Goal: Use online tool/utility: Utilize a website feature to perform a specific function

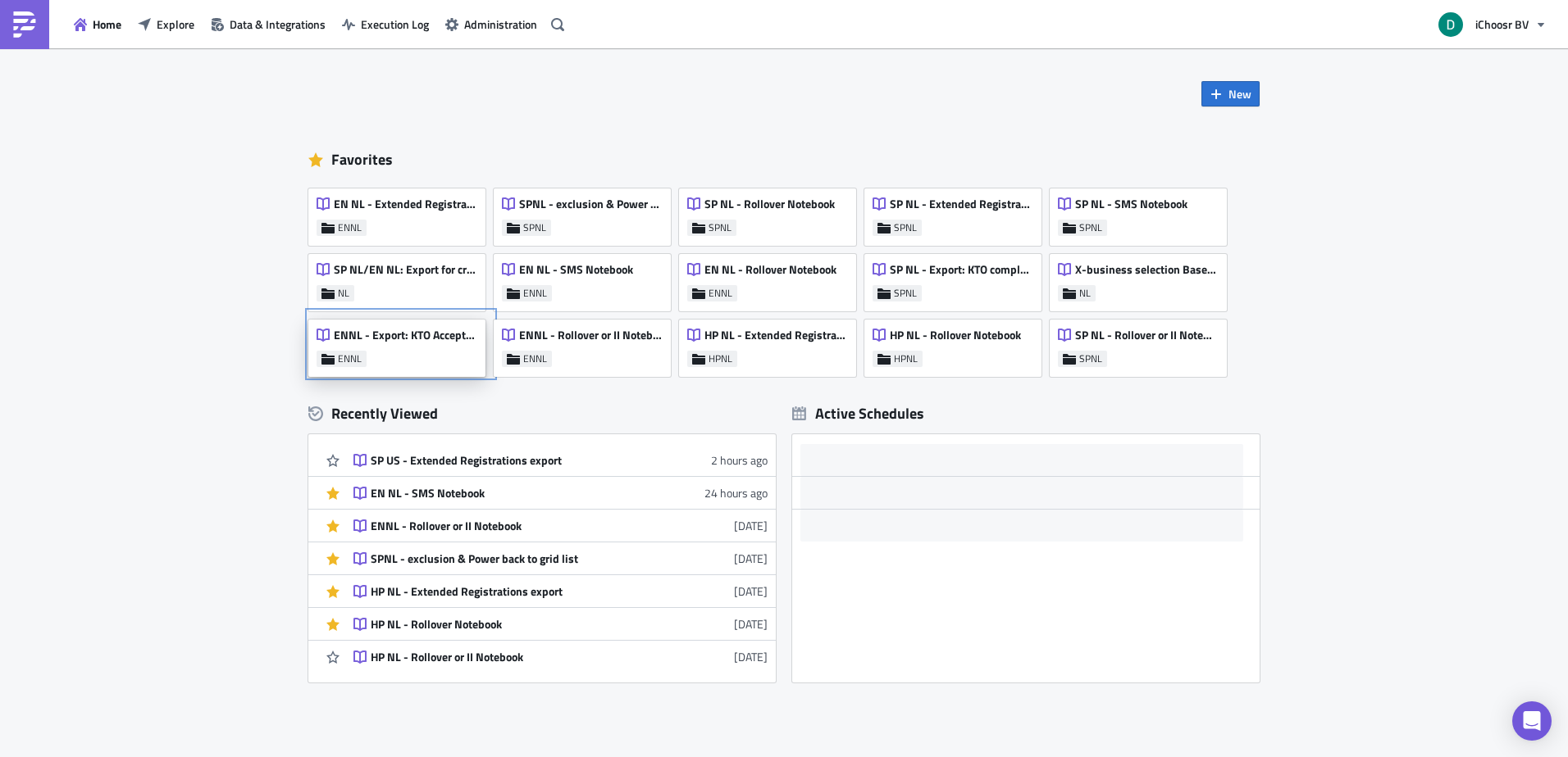
click at [388, 348] on div "ENNL - Export: KTO Accepted #4000 for VEH" at bounding box center [396, 339] width 160 height 23
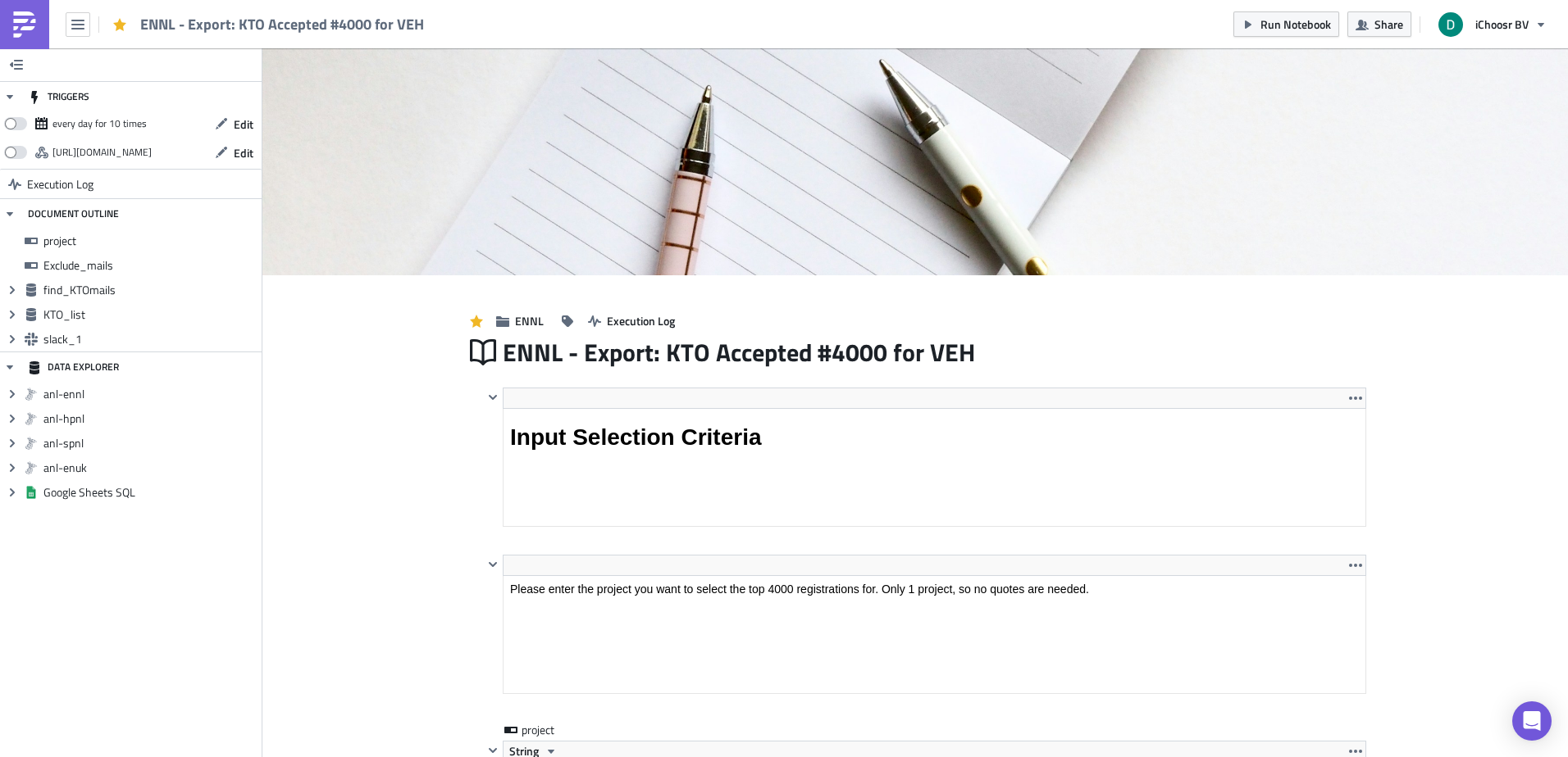
click at [283, 22] on span "ENNL - Export: KTO Accepted #4000 for VEH" at bounding box center [282, 24] width 285 height 19
drag, startPoint x: 283, startPoint y: 22, endPoint x: 189, endPoint y: 25, distance: 94.0
click at [189, 25] on span "ENNL - Export: KTO Accepted #4000 for VEH" at bounding box center [282, 24] width 285 height 19
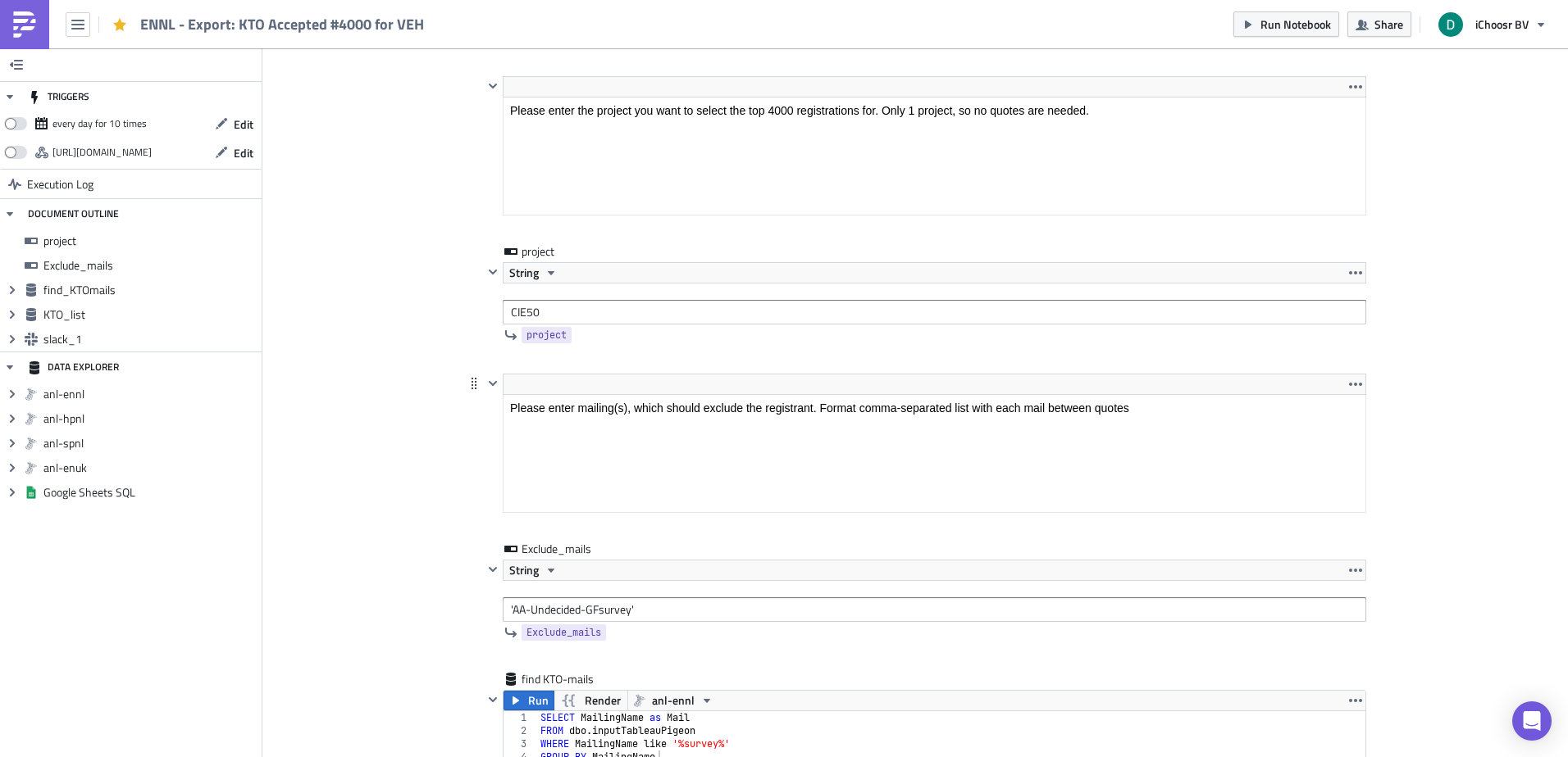
scroll to position [573, 0]
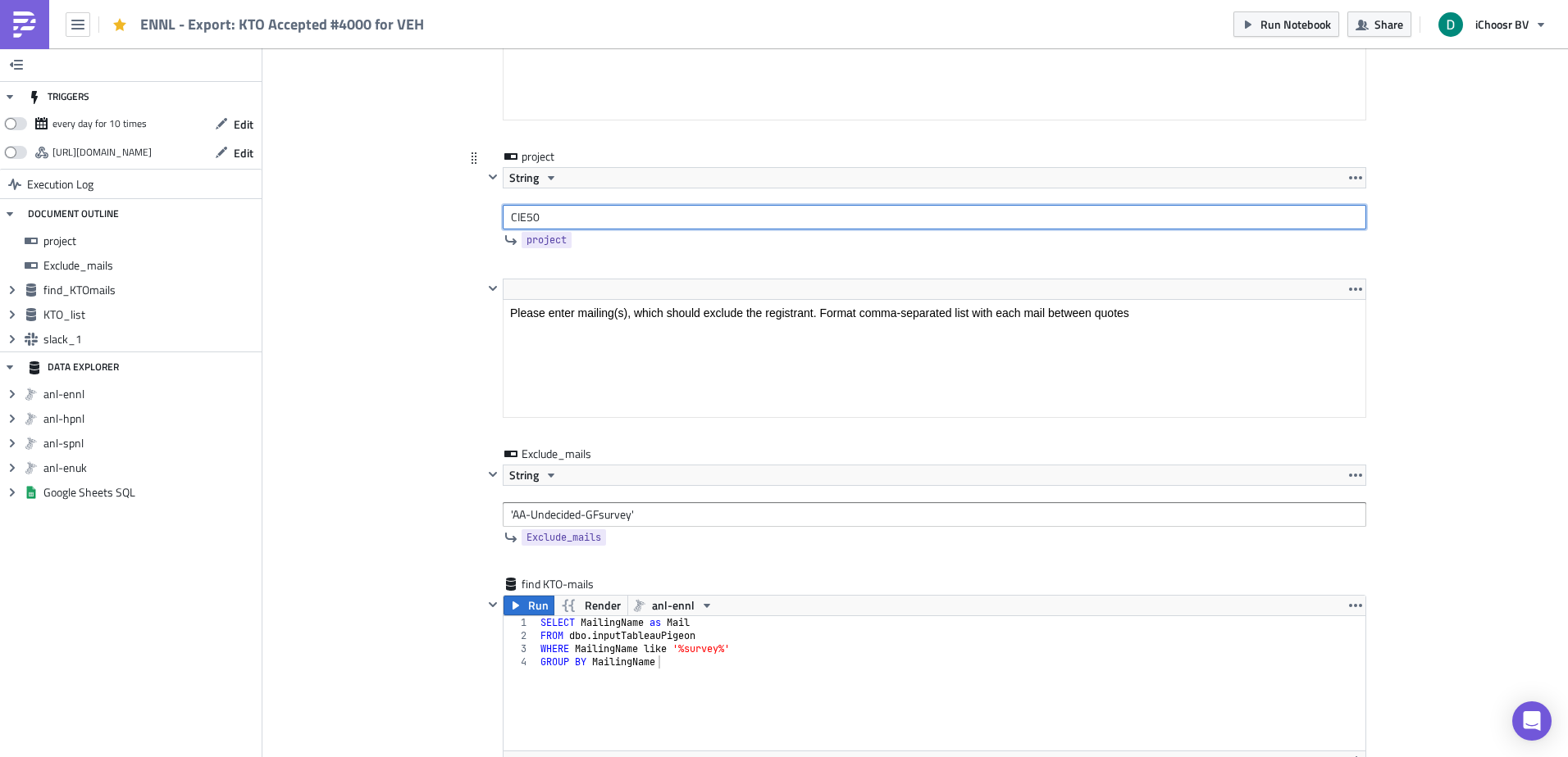
drag, startPoint x: 527, startPoint y: 213, endPoint x: 557, endPoint y: 253, distance: 50.0
click at [537, 216] on input "CIE50" at bounding box center [934, 217] width 863 height 25
type input "CIE51"
click at [261, 368] on div "DATA EXPLORER" at bounding box center [131, 367] width 262 height 29
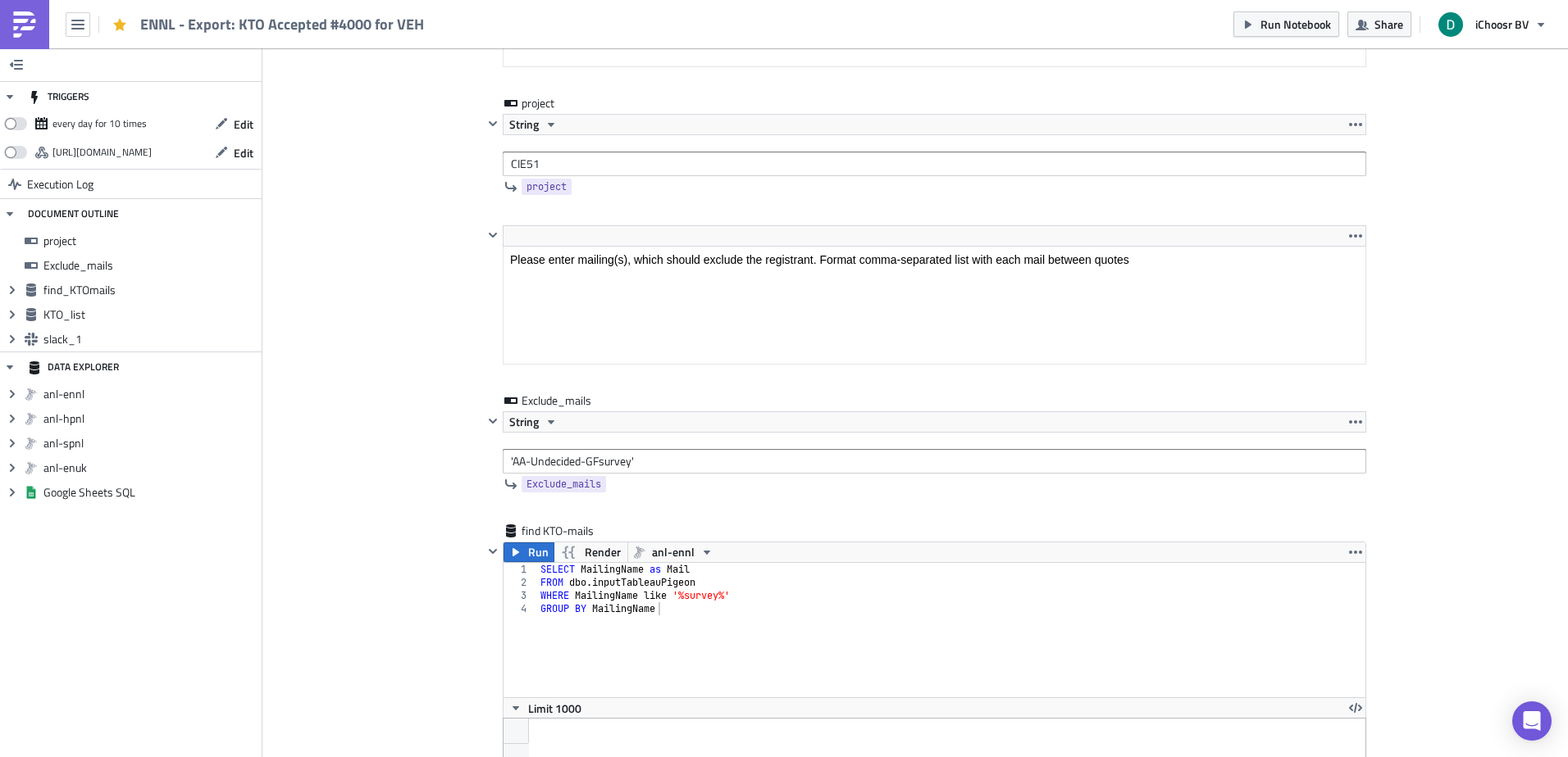
scroll to position [656, 0]
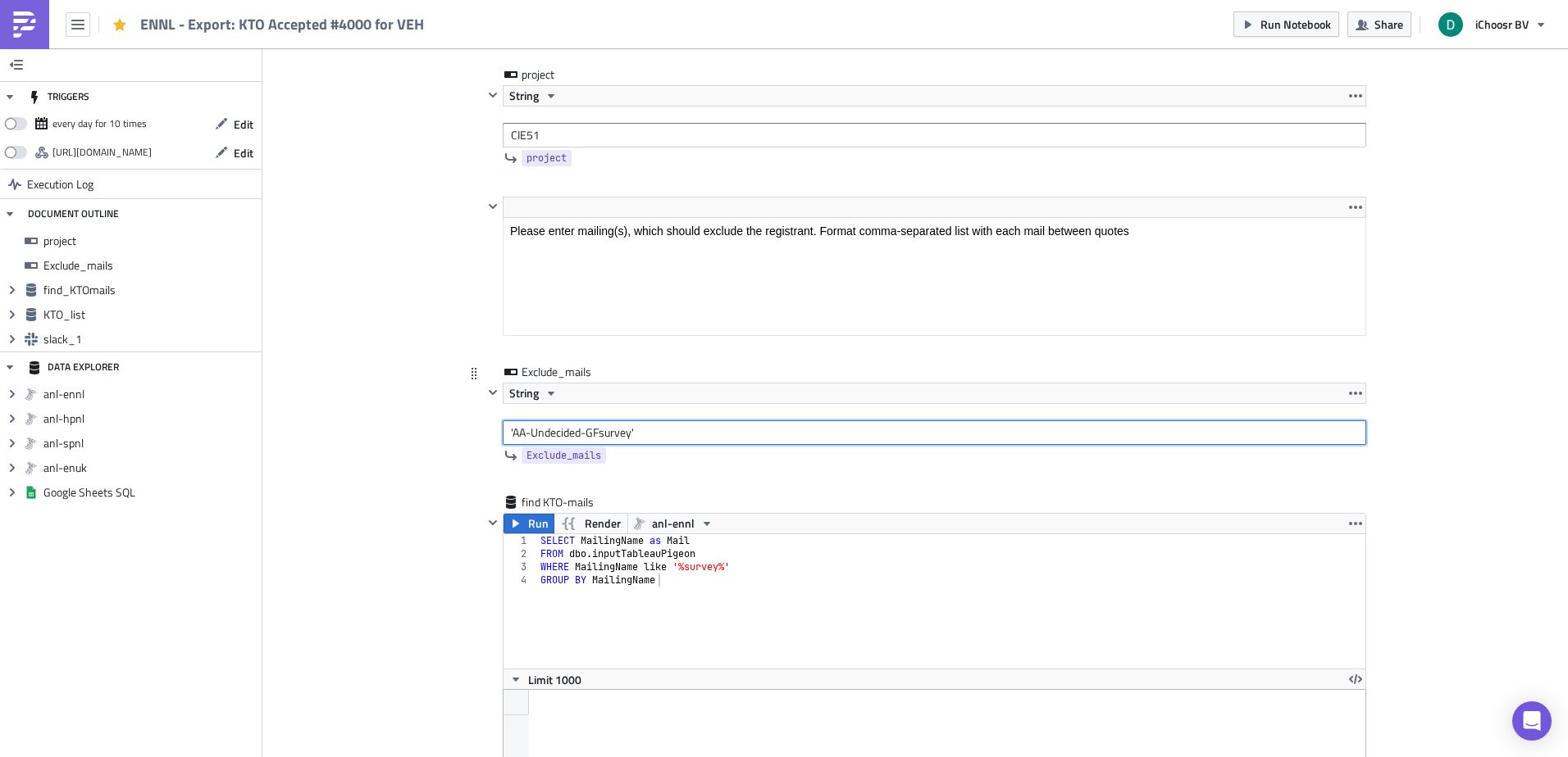
click at [517, 429] on input "'AA-Undecided-GFsurvey'" at bounding box center [934, 433] width 863 height 25
drag, startPoint x: 517, startPoint y: 429, endPoint x: 605, endPoint y: 437, distance: 88.4
click at [605, 437] on input "'AA-Undecided-GFsurvey'" at bounding box center [934, 433] width 863 height 25
click at [641, 433] on input "'AA-Undecided-GFsurvey'" at bounding box center [934, 433] width 863 height 25
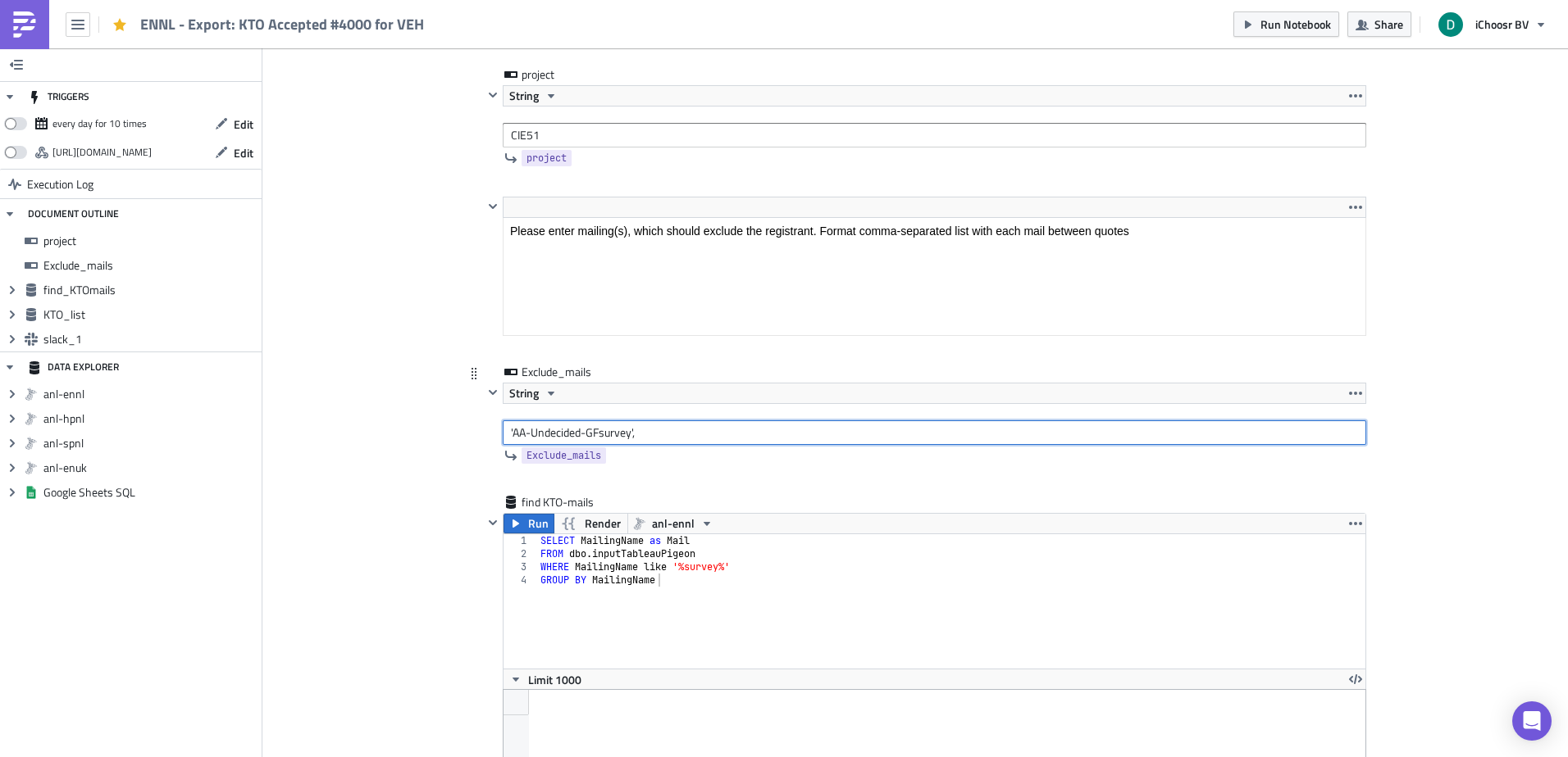
paste input "AA-GFsurvey"
type input "'AA-Undecided-GFsurvey', 'AA-GFsurvey'"
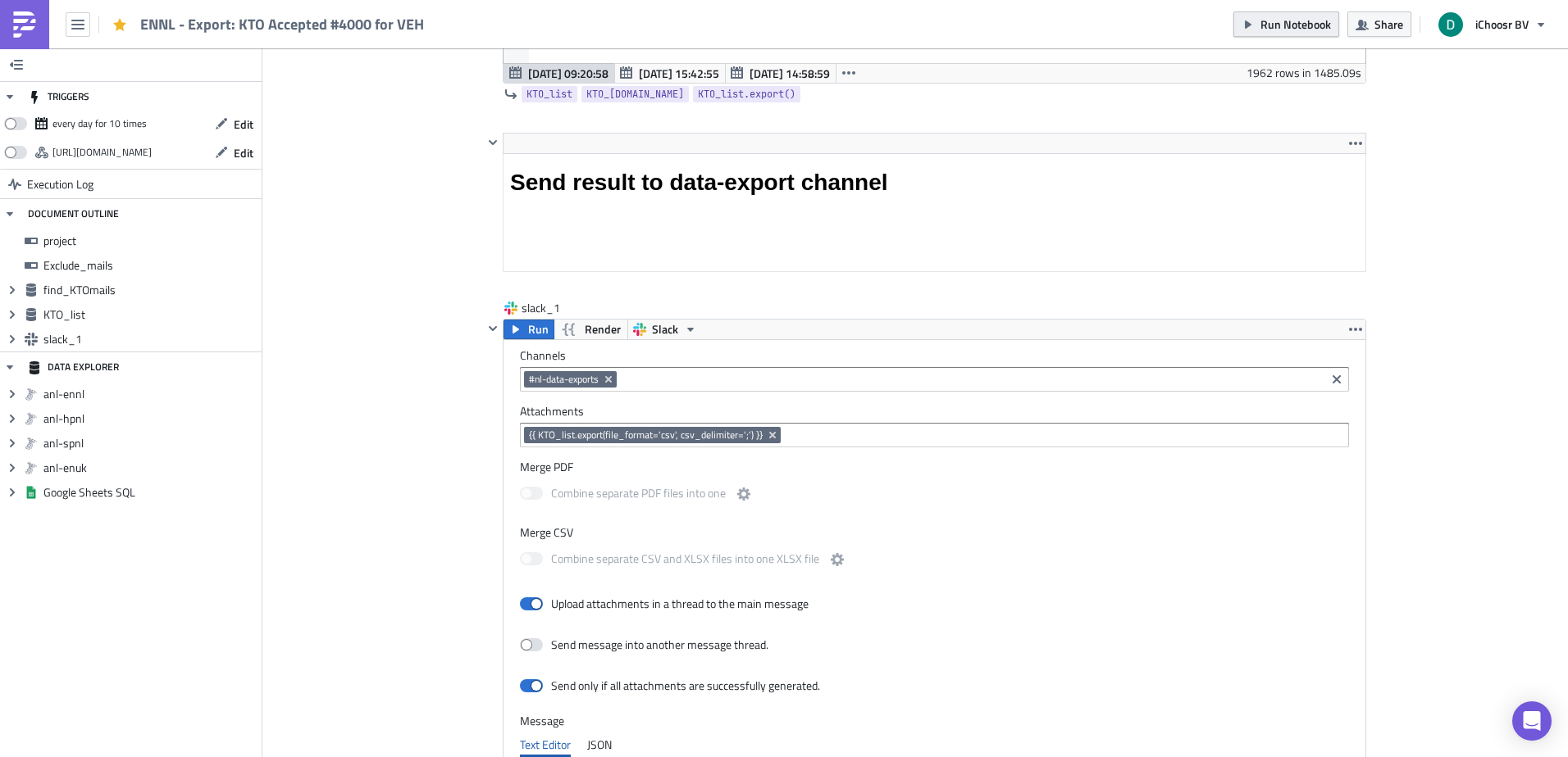
click at [1321, 27] on span "Run Notebook" at bounding box center [1295, 24] width 70 height 17
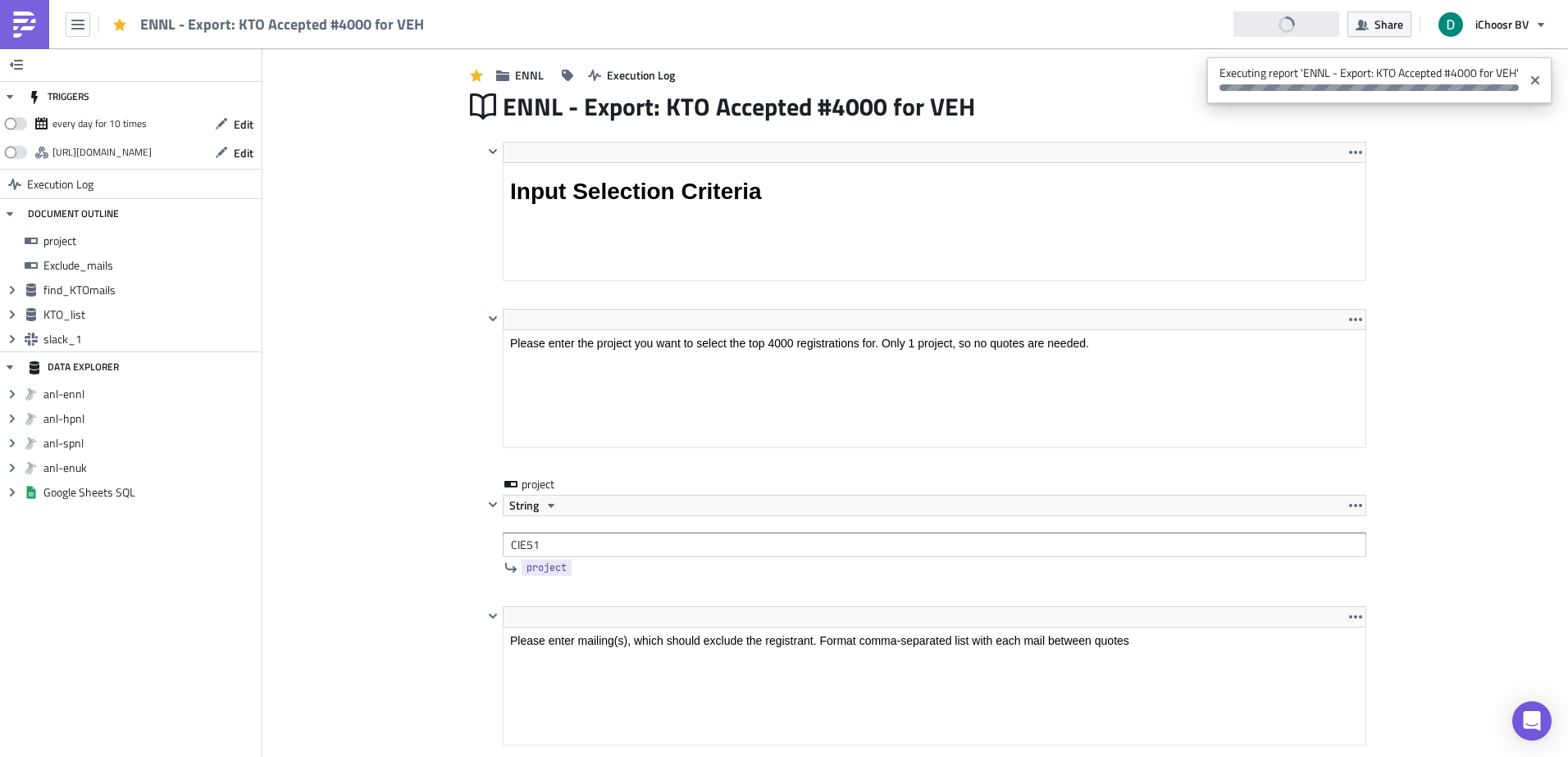
scroll to position [737, 0]
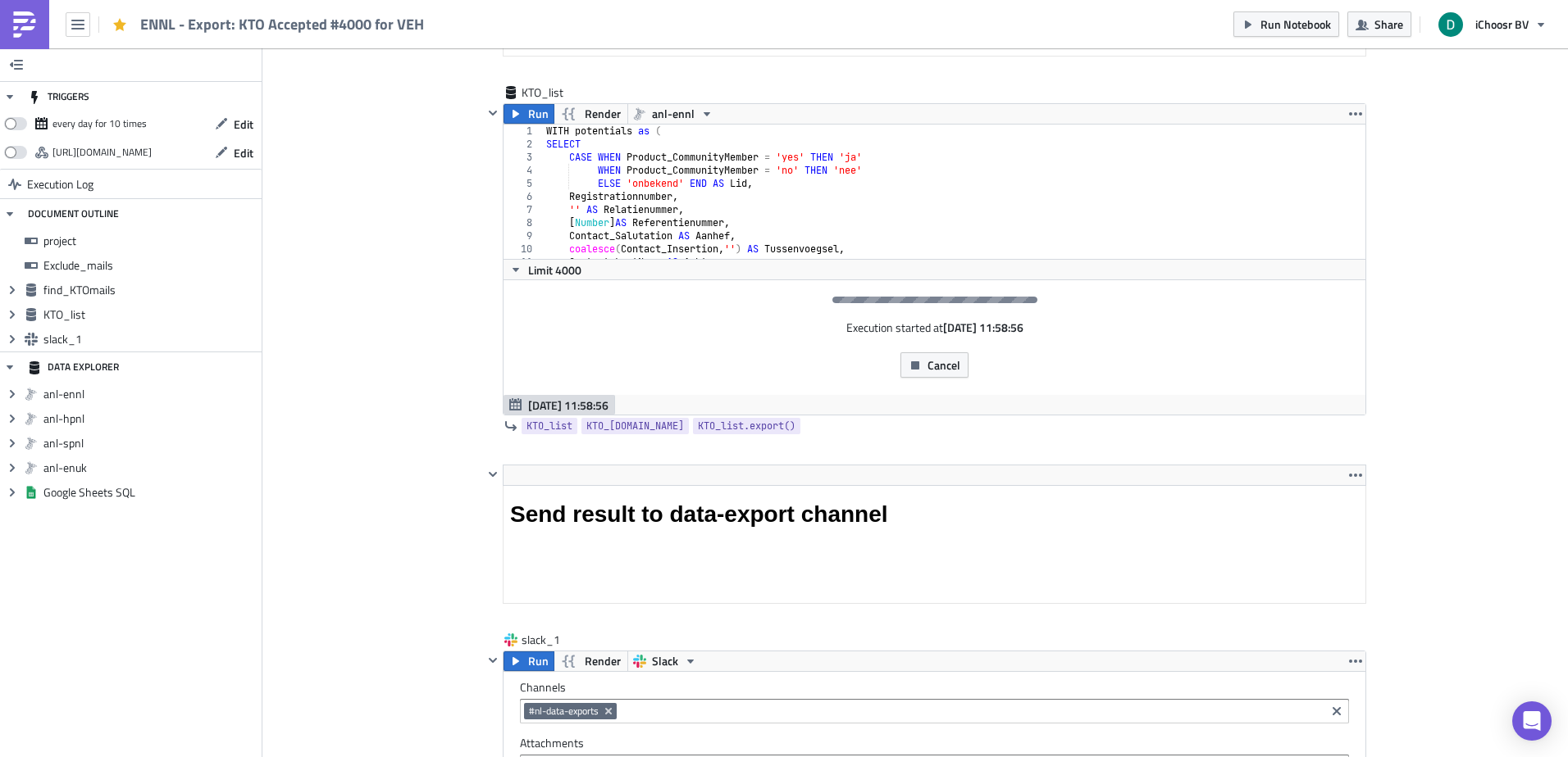
scroll to position [2048, 0]
